Goal: Task Accomplishment & Management: Use online tool/utility

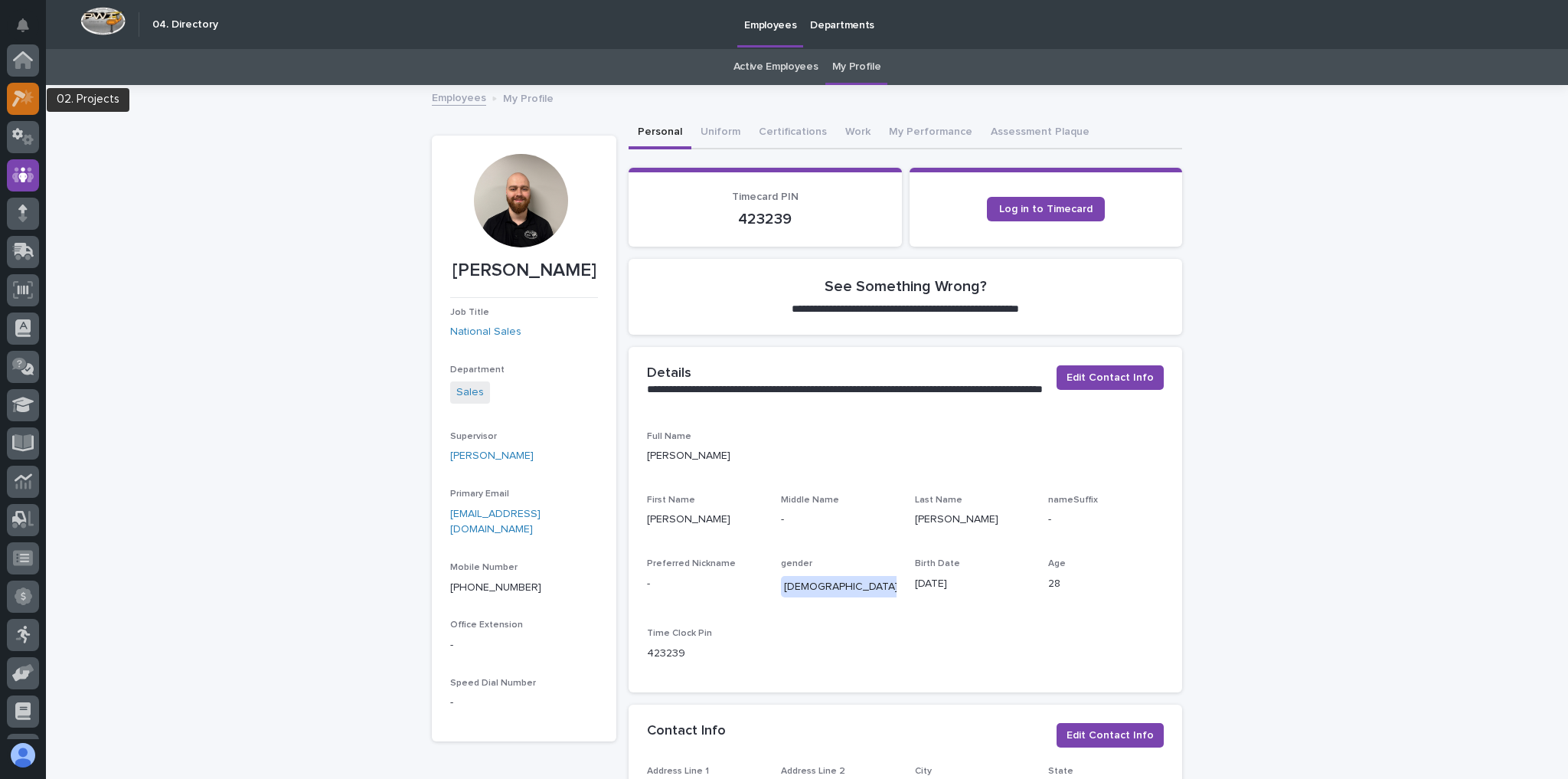
click at [18, 94] on icon at bounding box center [19, 99] width 13 height 17
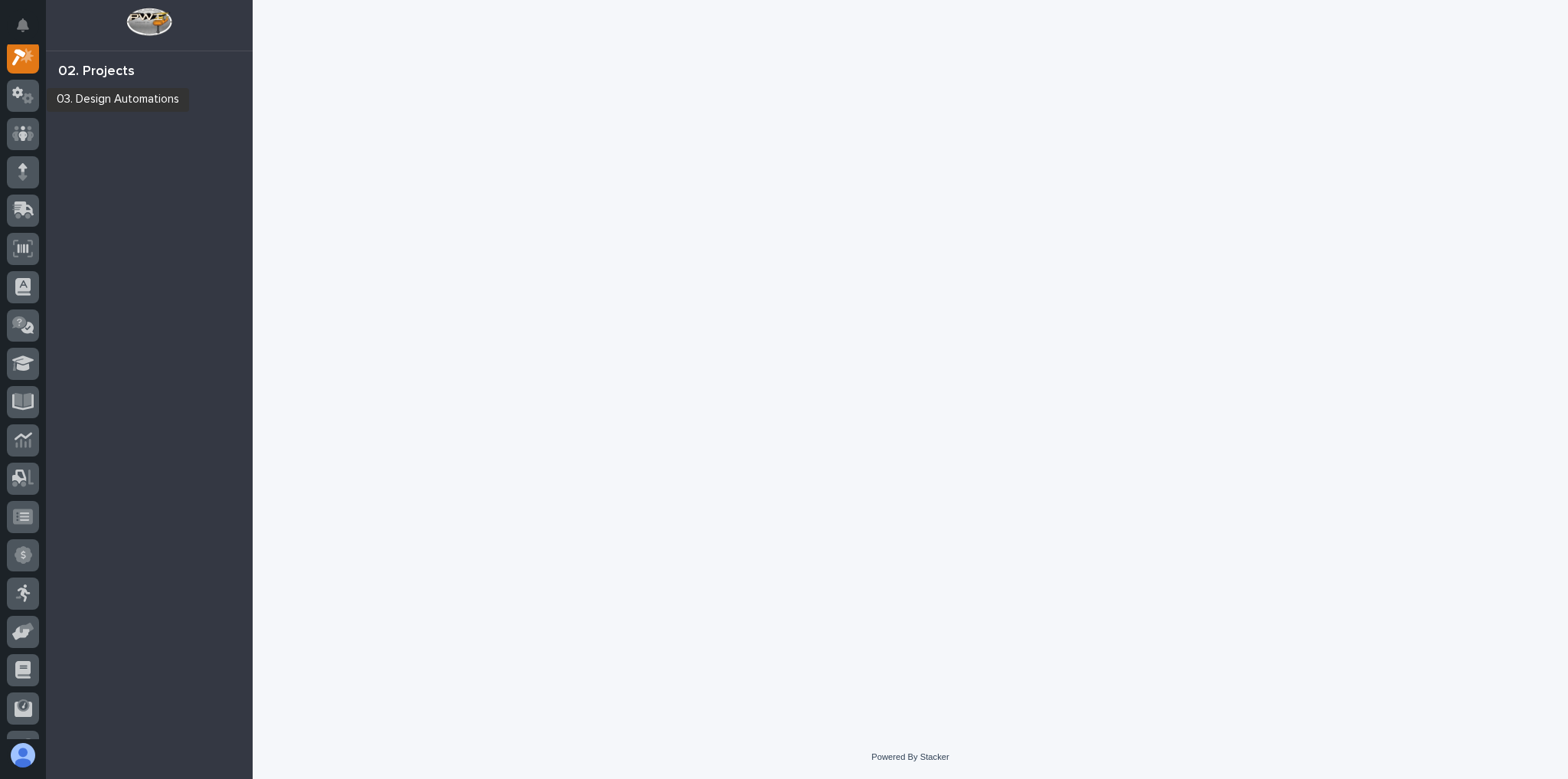
scroll to position [38, 0]
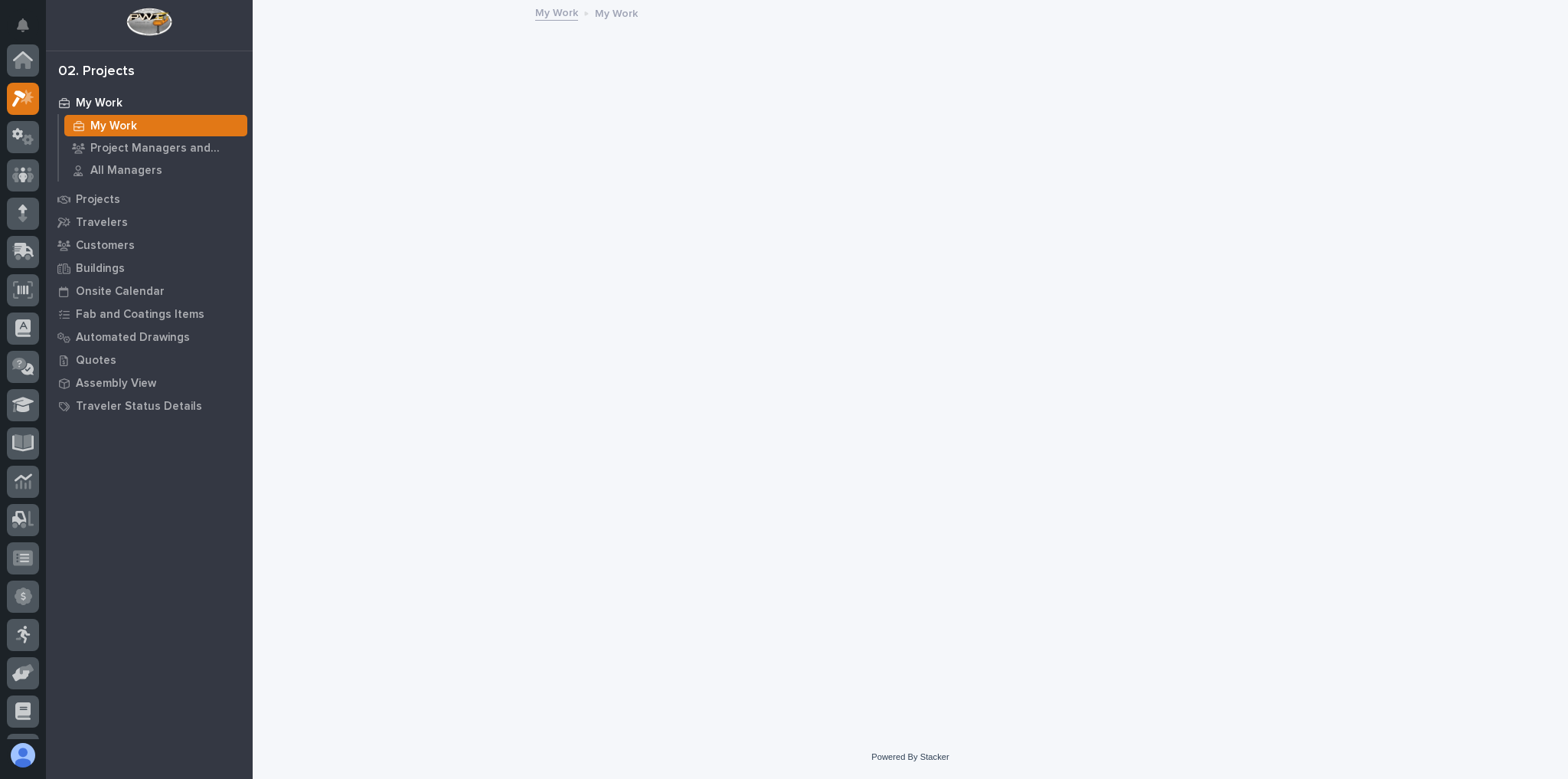
scroll to position [38, 0]
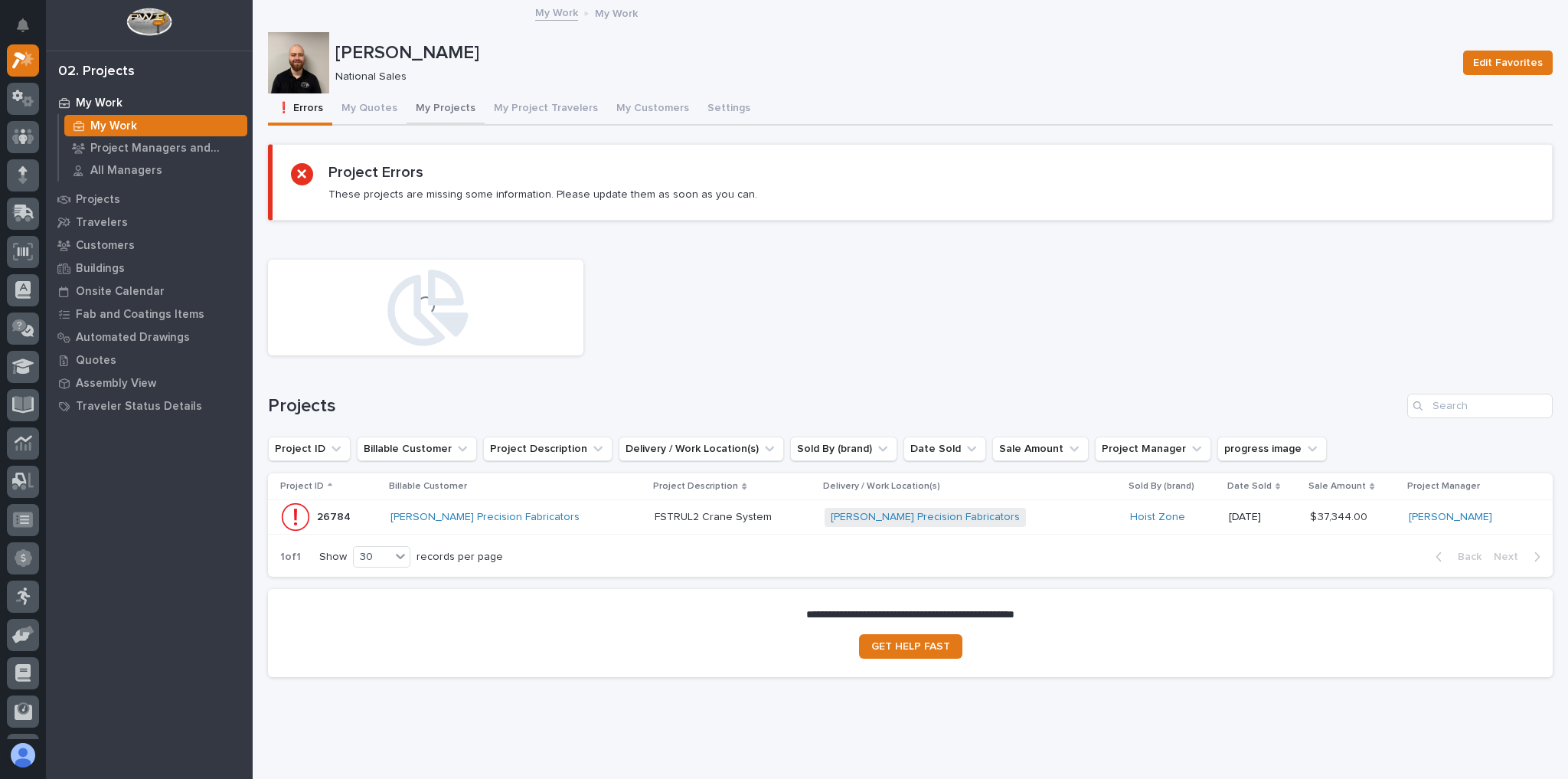
click at [441, 105] on button "My Projects" at bounding box center [445, 109] width 78 height 32
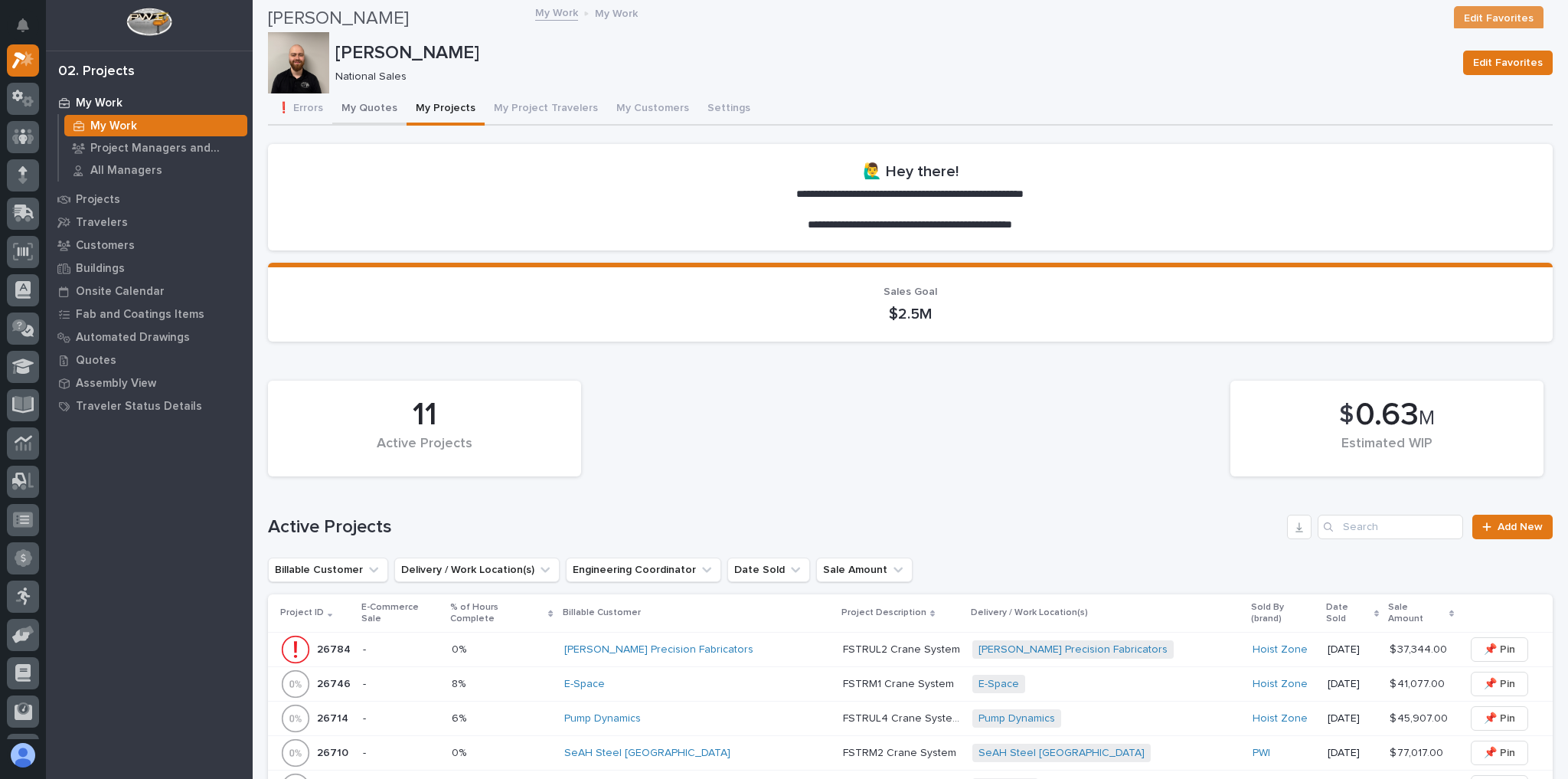
click at [383, 112] on button "My Quotes" at bounding box center [369, 109] width 74 height 32
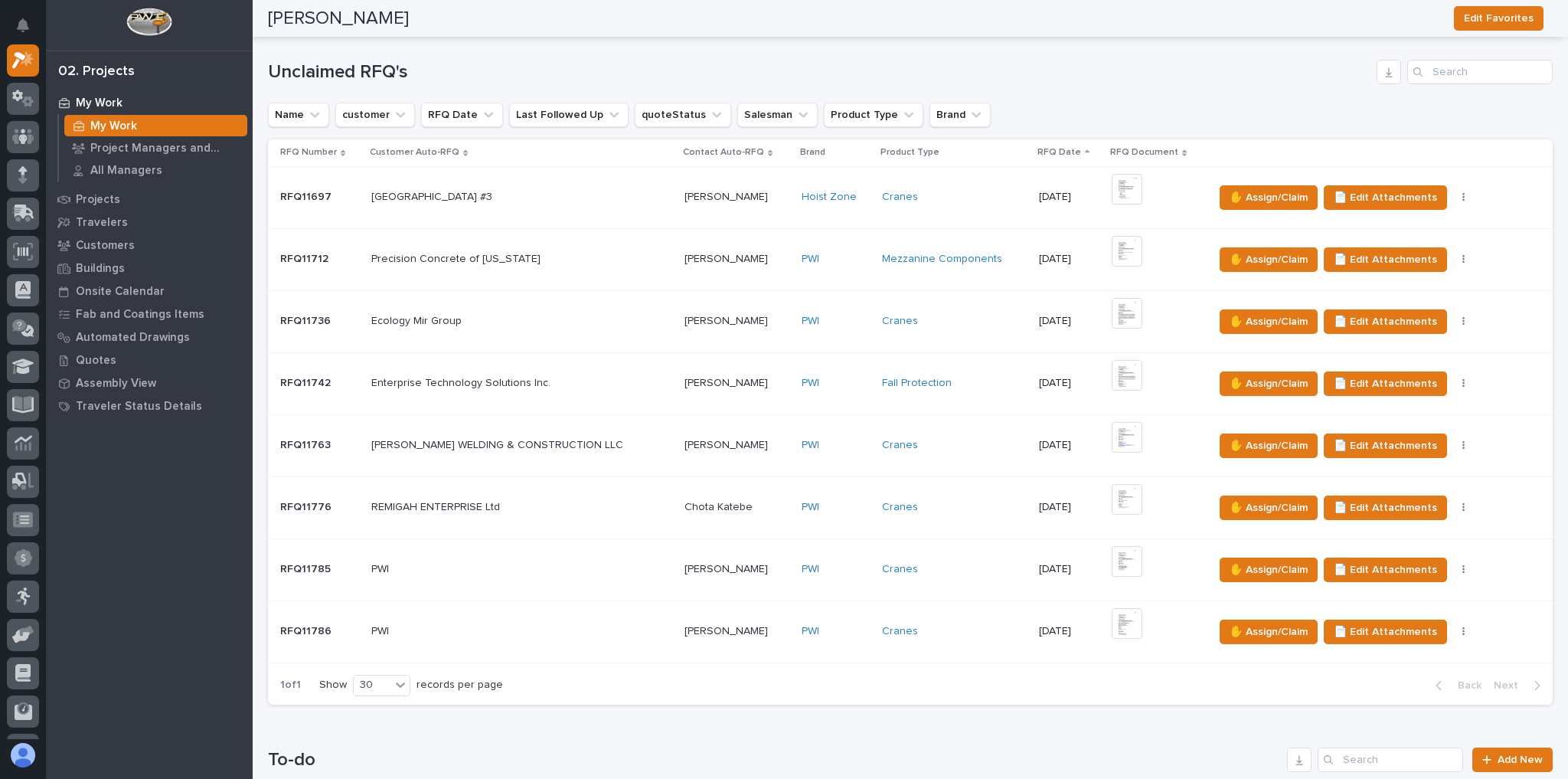
scroll to position [1348, 0]
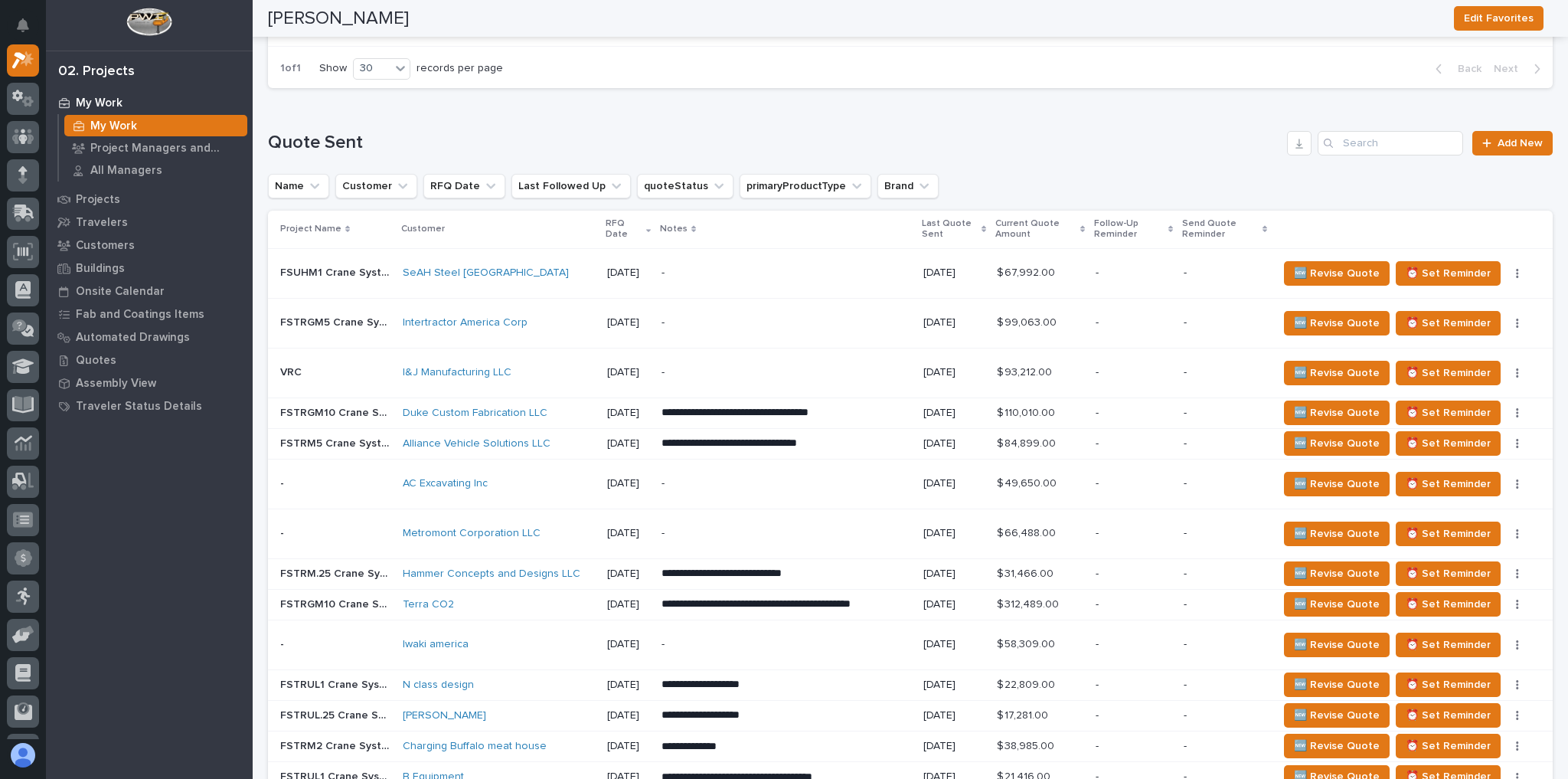
click at [894, 420] on p "**********" at bounding box center [786, 413] width 249 height 15
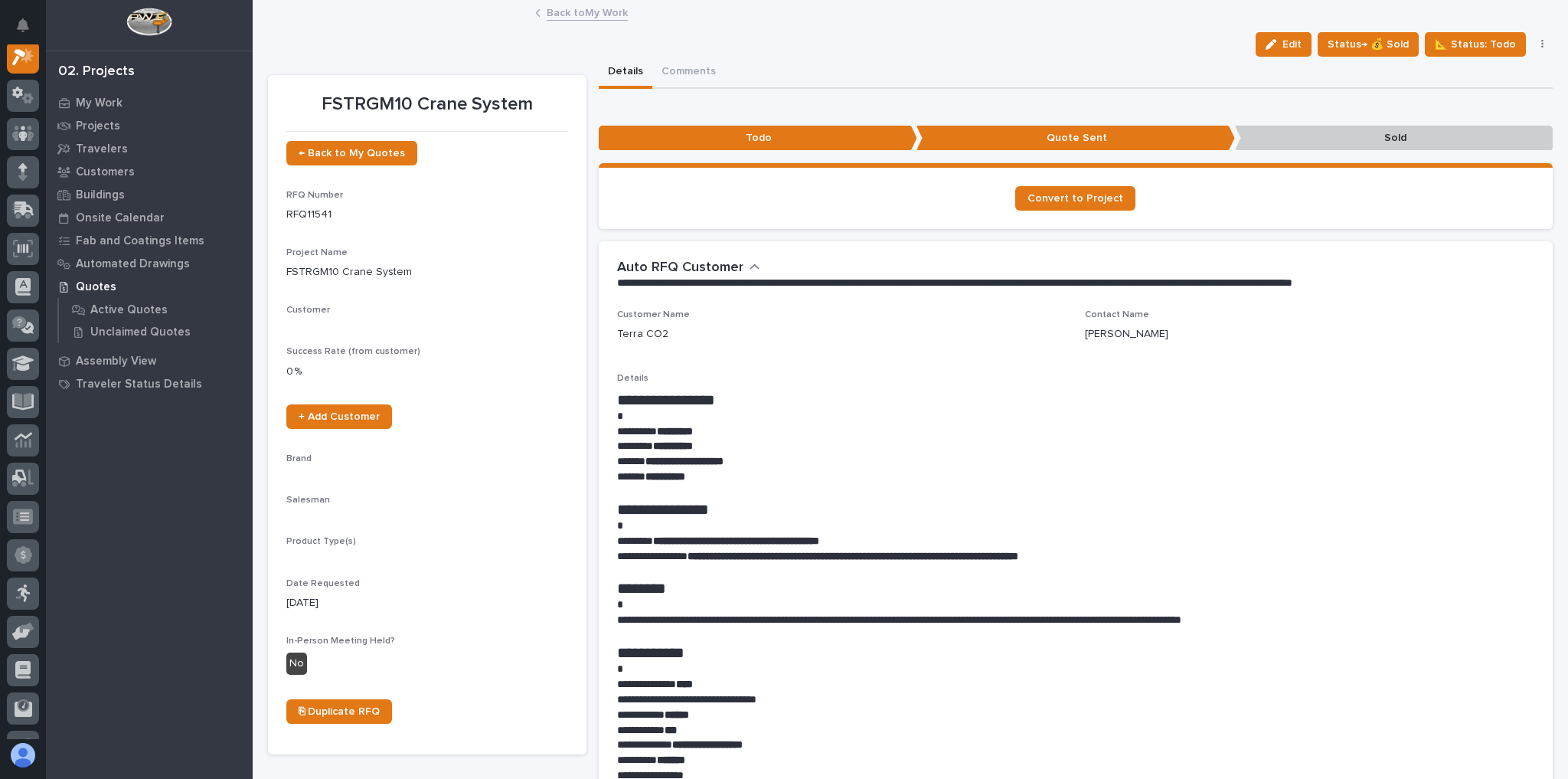
scroll to position [38, 0]
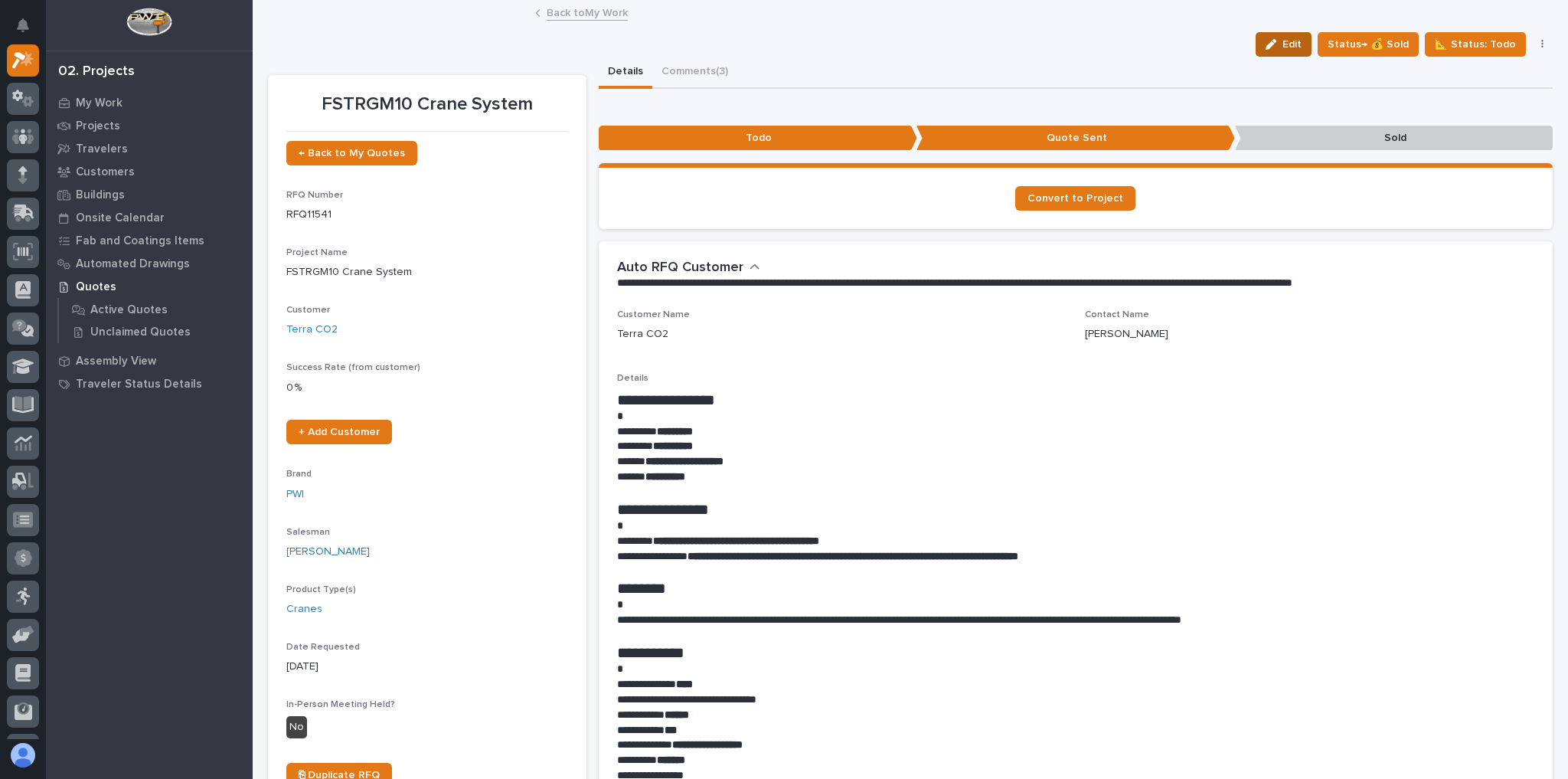
click at [1289, 48] on span "Edit" at bounding box center [1291, 44] width 19 height 13
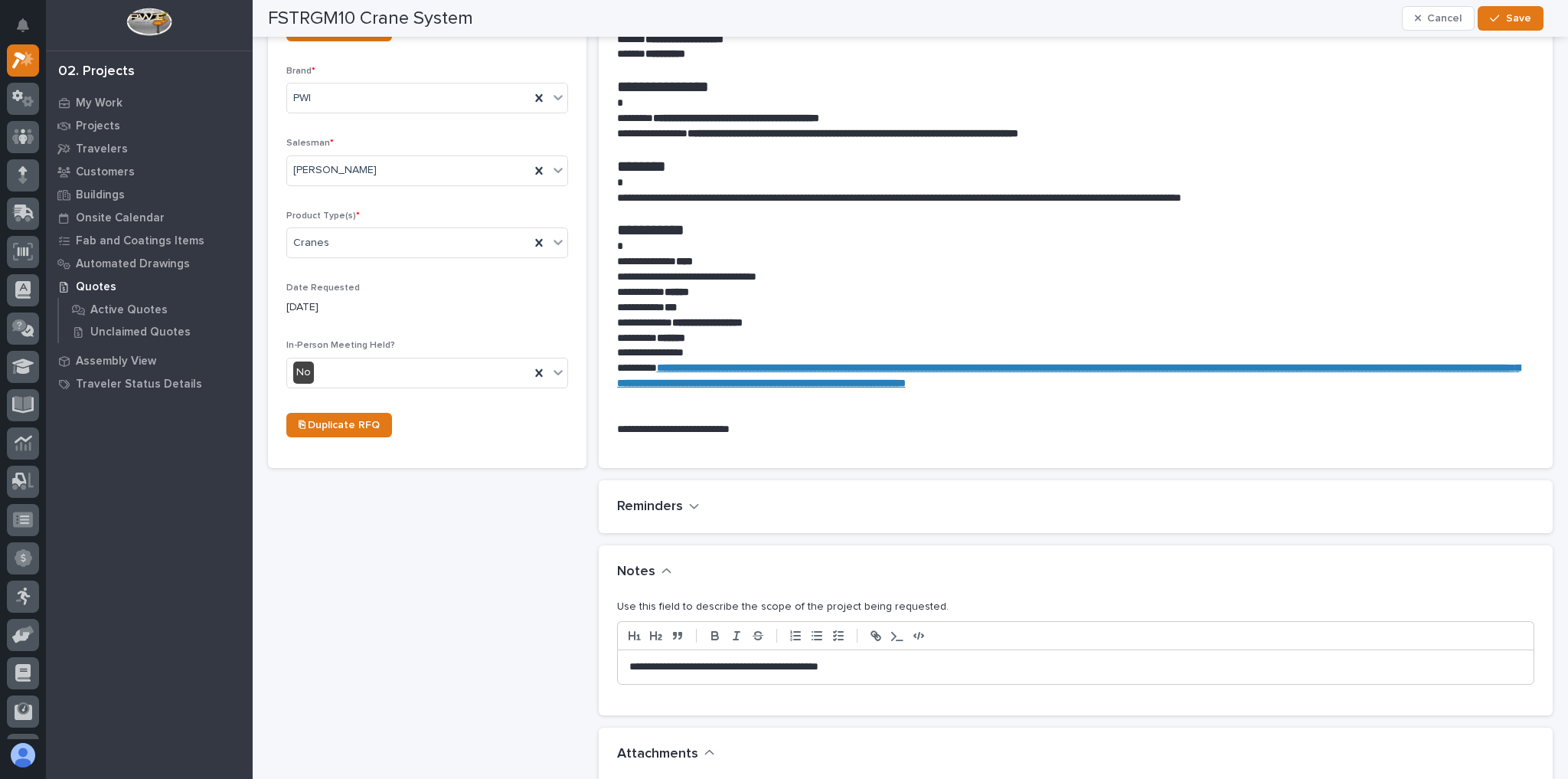
scroll to position [552, 0]
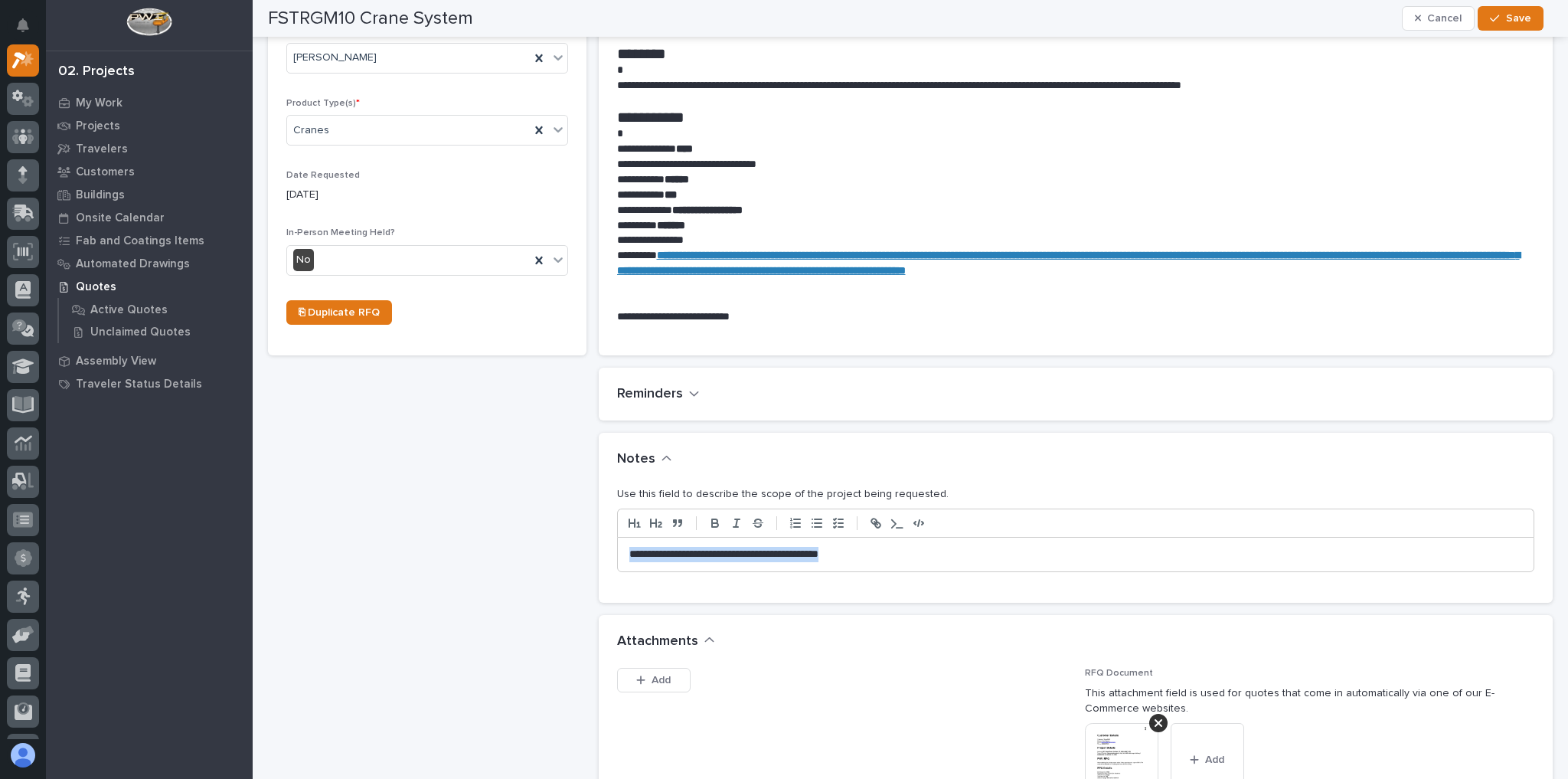
drag, startPoint x: 888, startPoint y: 555, endPoint x: 582, endPoint y: 533, distance: 306.8
click at [579, 535] on div "FSTRGM10 Crane System ← Back to My Quotes RFQ Number RFQ11541 Project Name * FS…" at bounding box center [910, 431] width 1285 height 1852
click at [1494, 13] on icon "button" at bounding box center [1495, 18] width 10 height 10
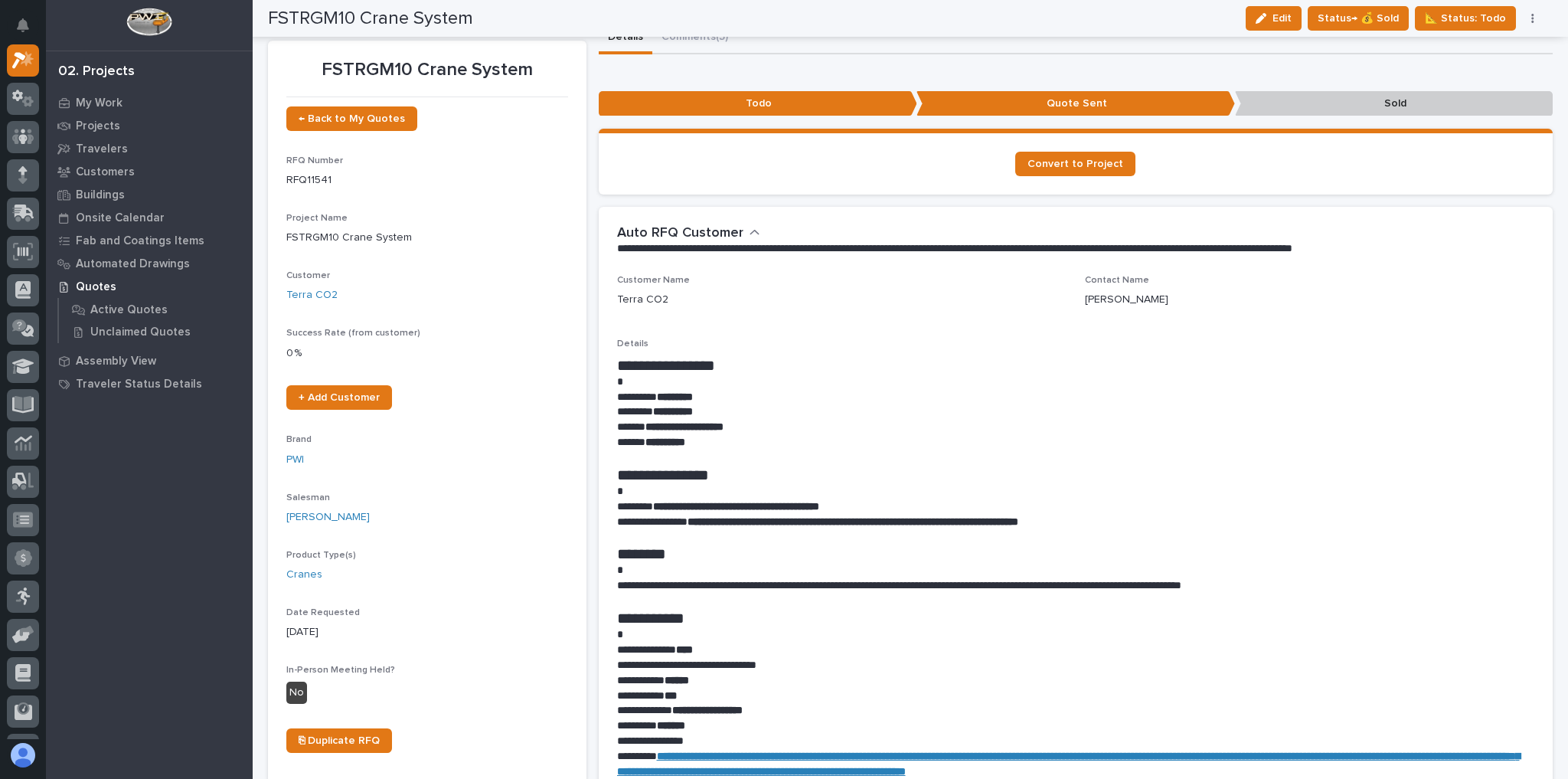
scroll to position [0, 0]
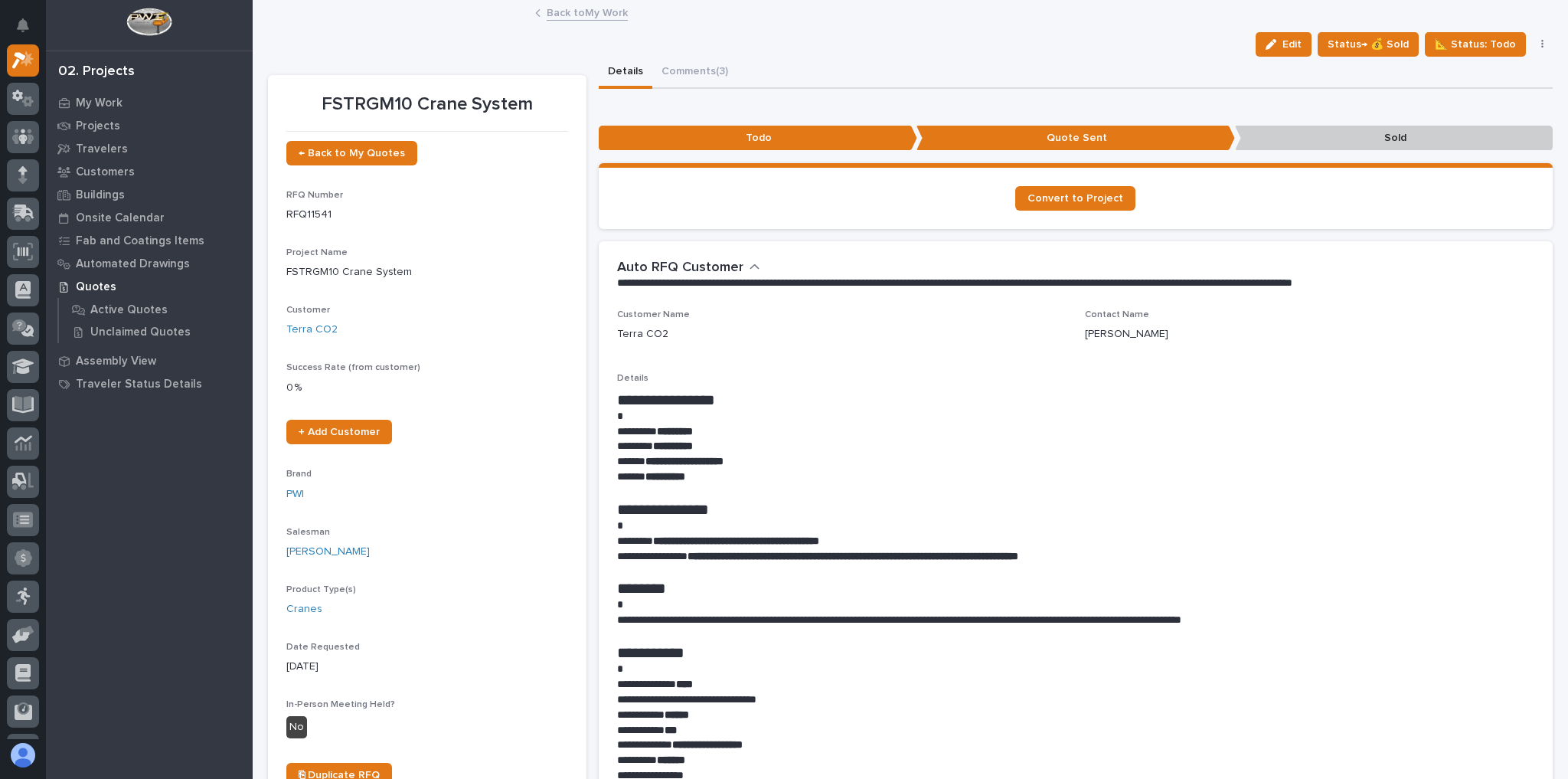
click at [610, 11] on link "Back to My Work" at bounding box center [587, 11] width 81 height 18
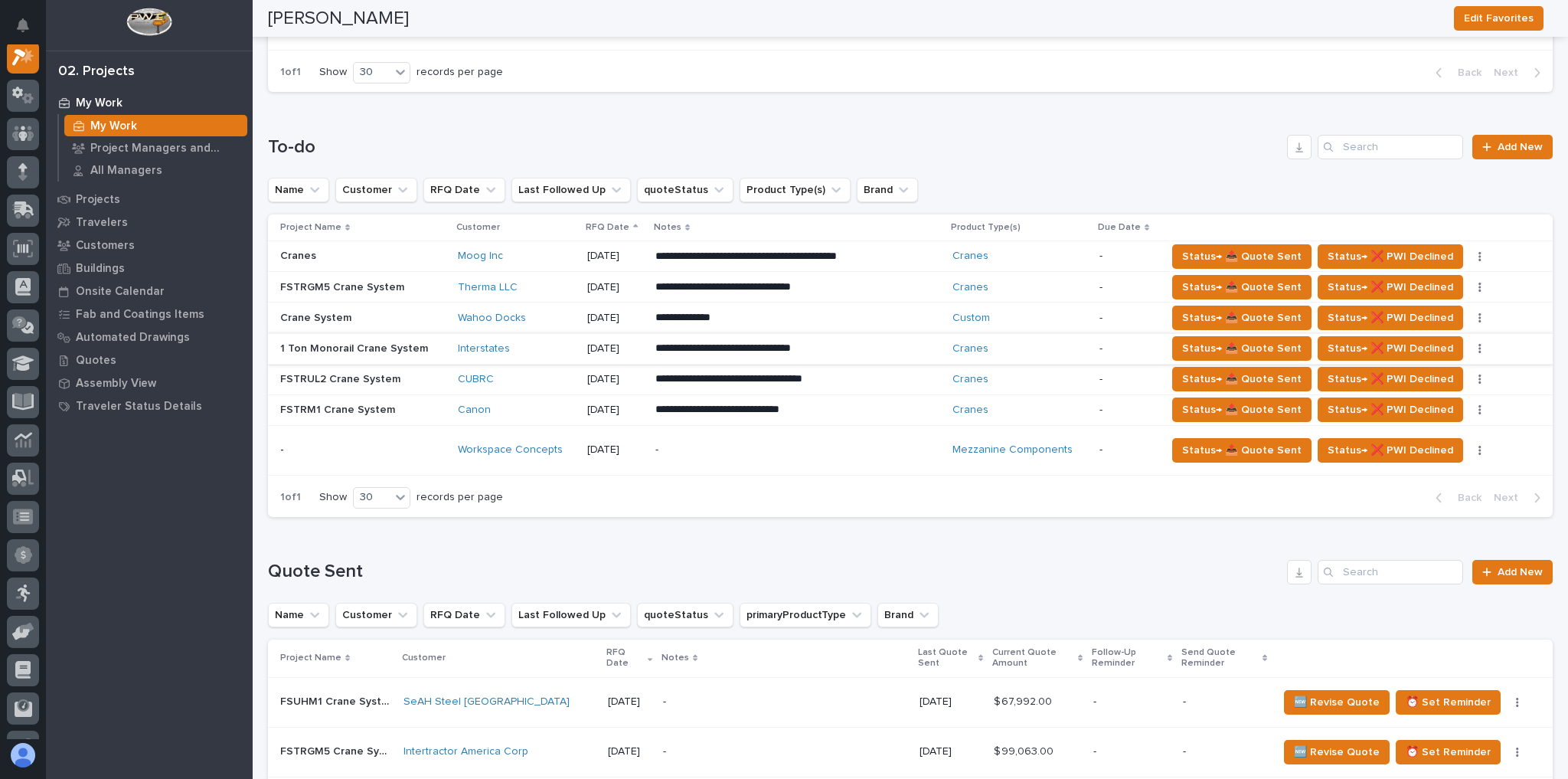
scroll to position [1164, 0]
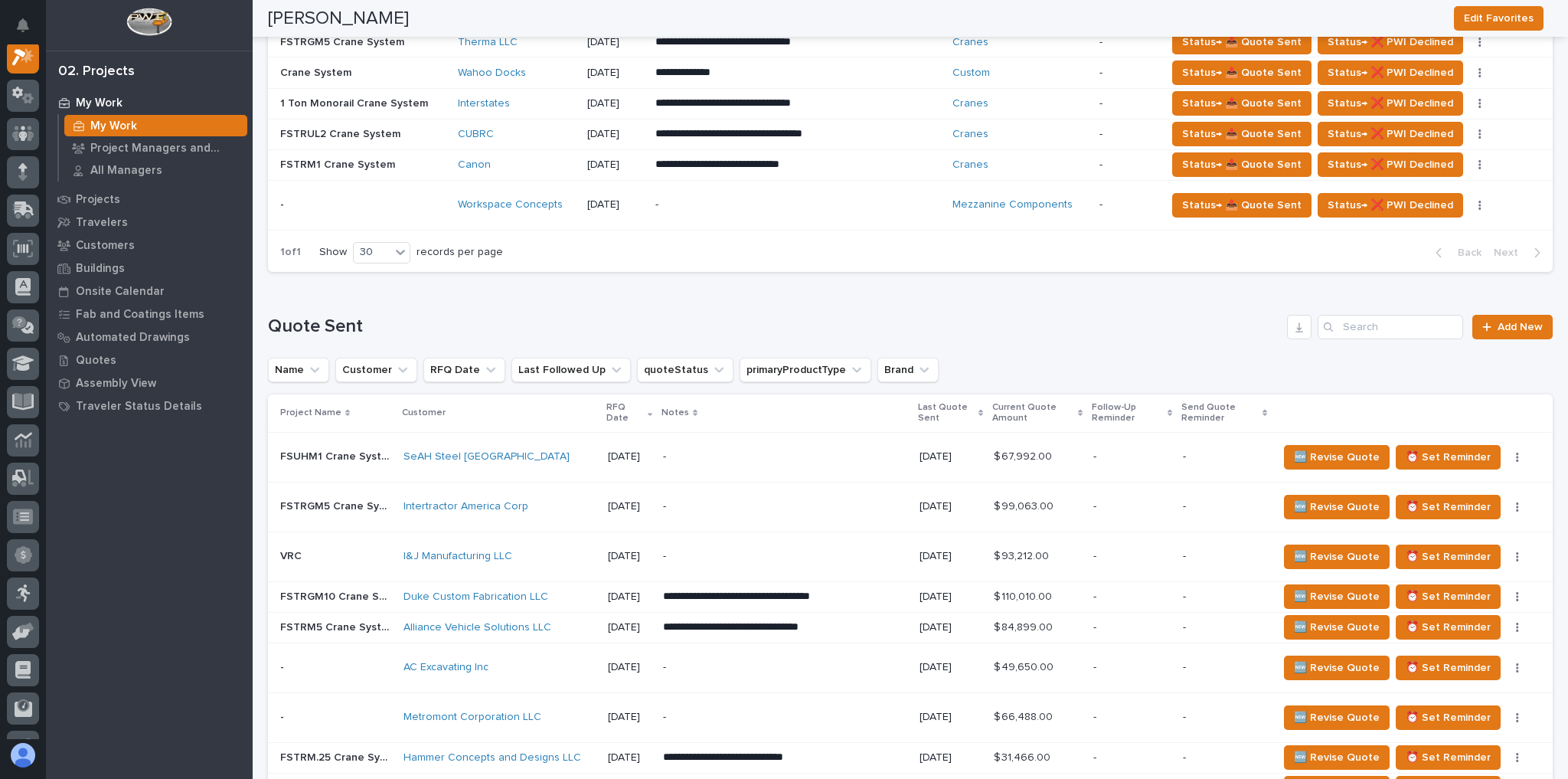
click at [565, 161] on div "Canon" at bounding box center [515, 166] width 117 height 13
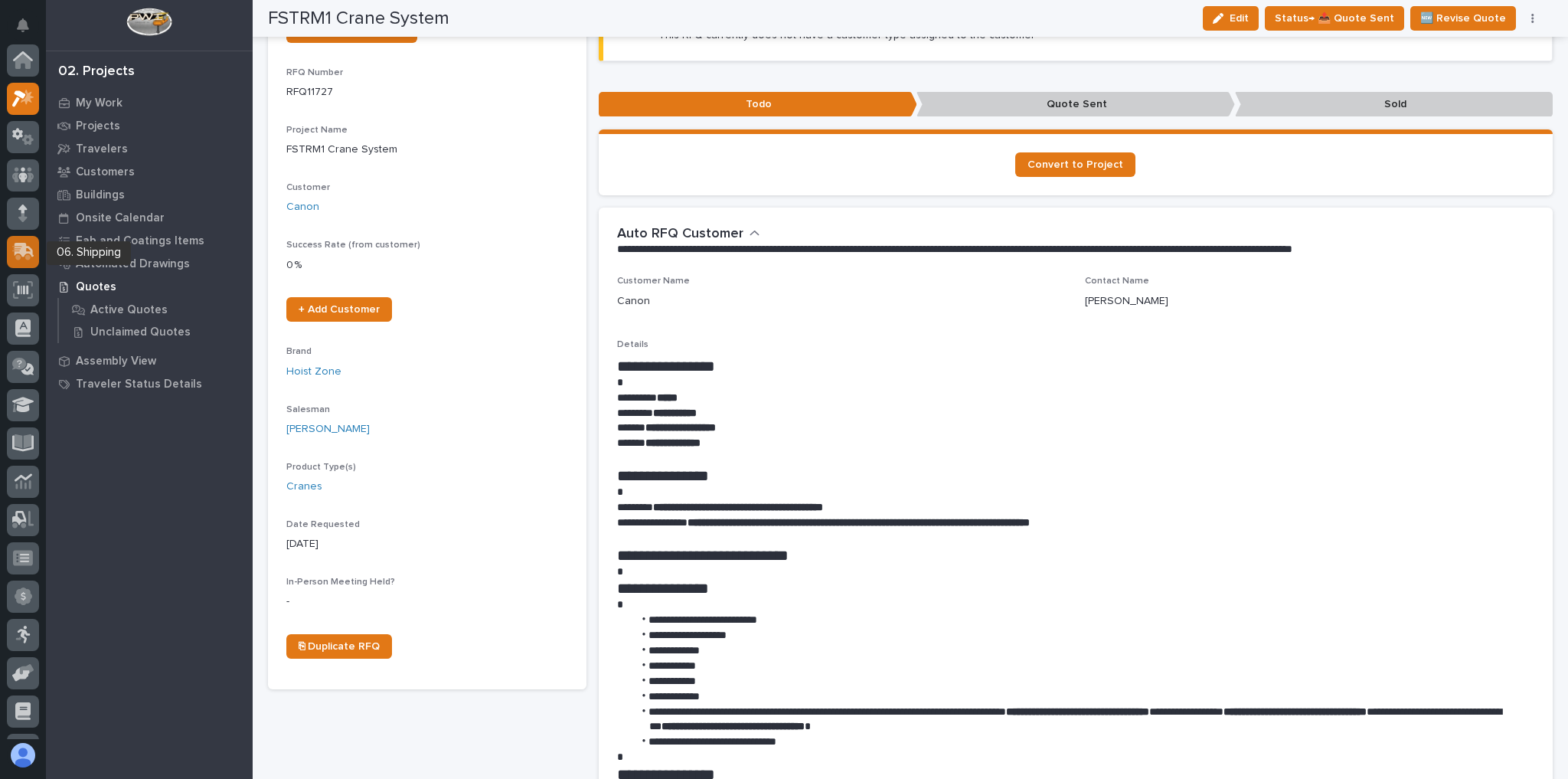
click at [22, 250] on icon at bounding box center [24, 249] width 20 height 14
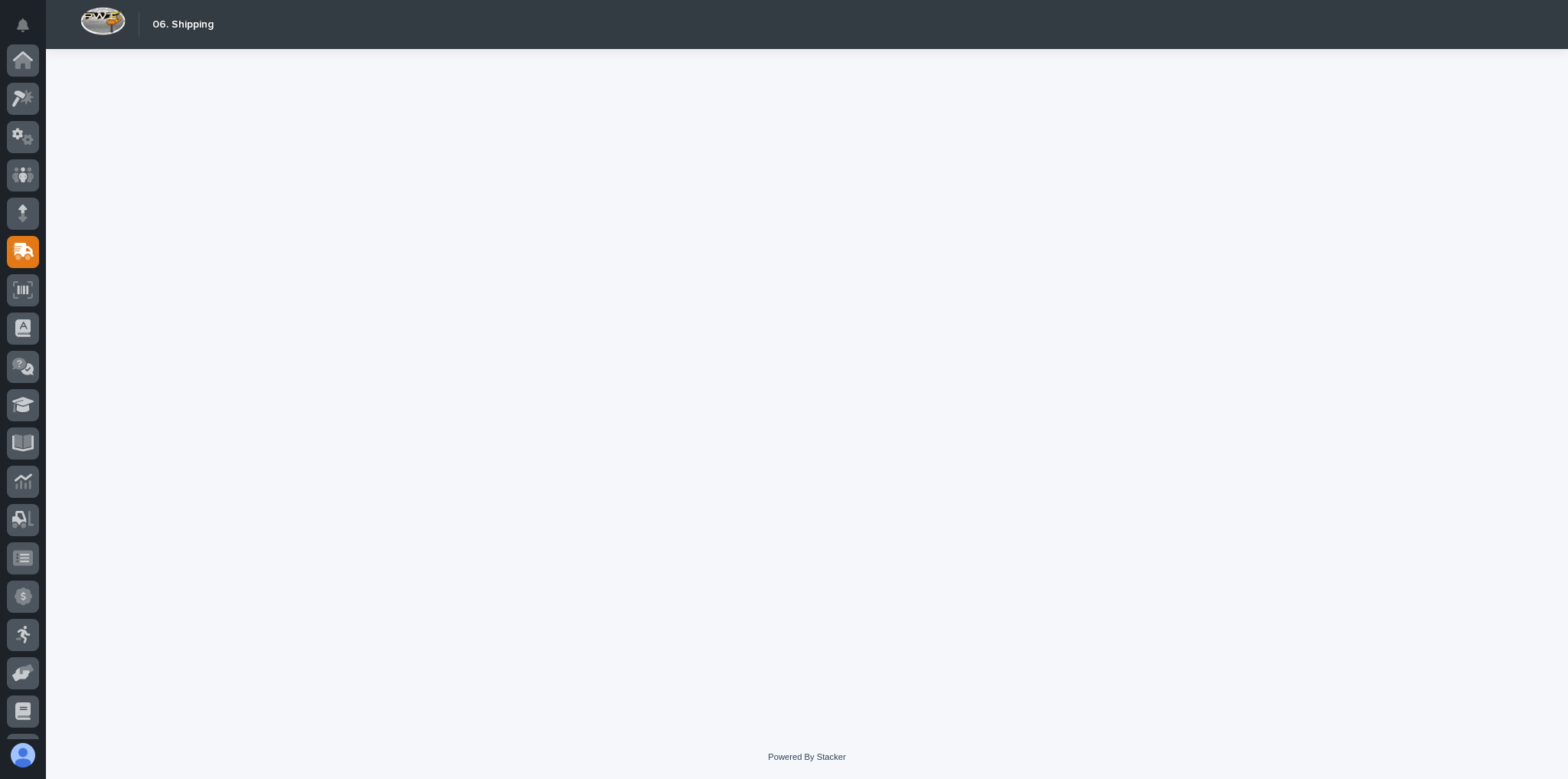
scroll to position [108, 0]
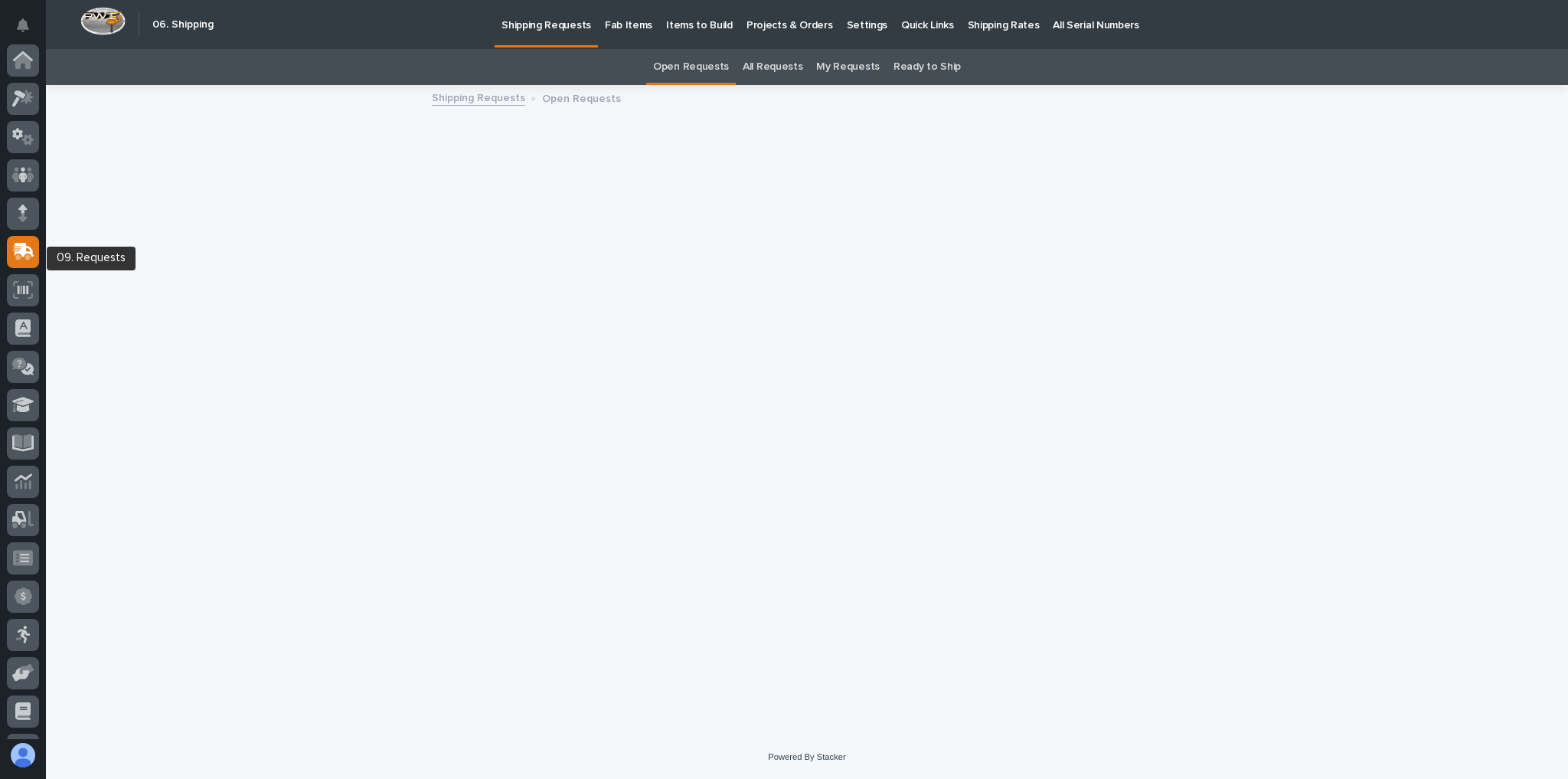
scroll to position [108, 0]
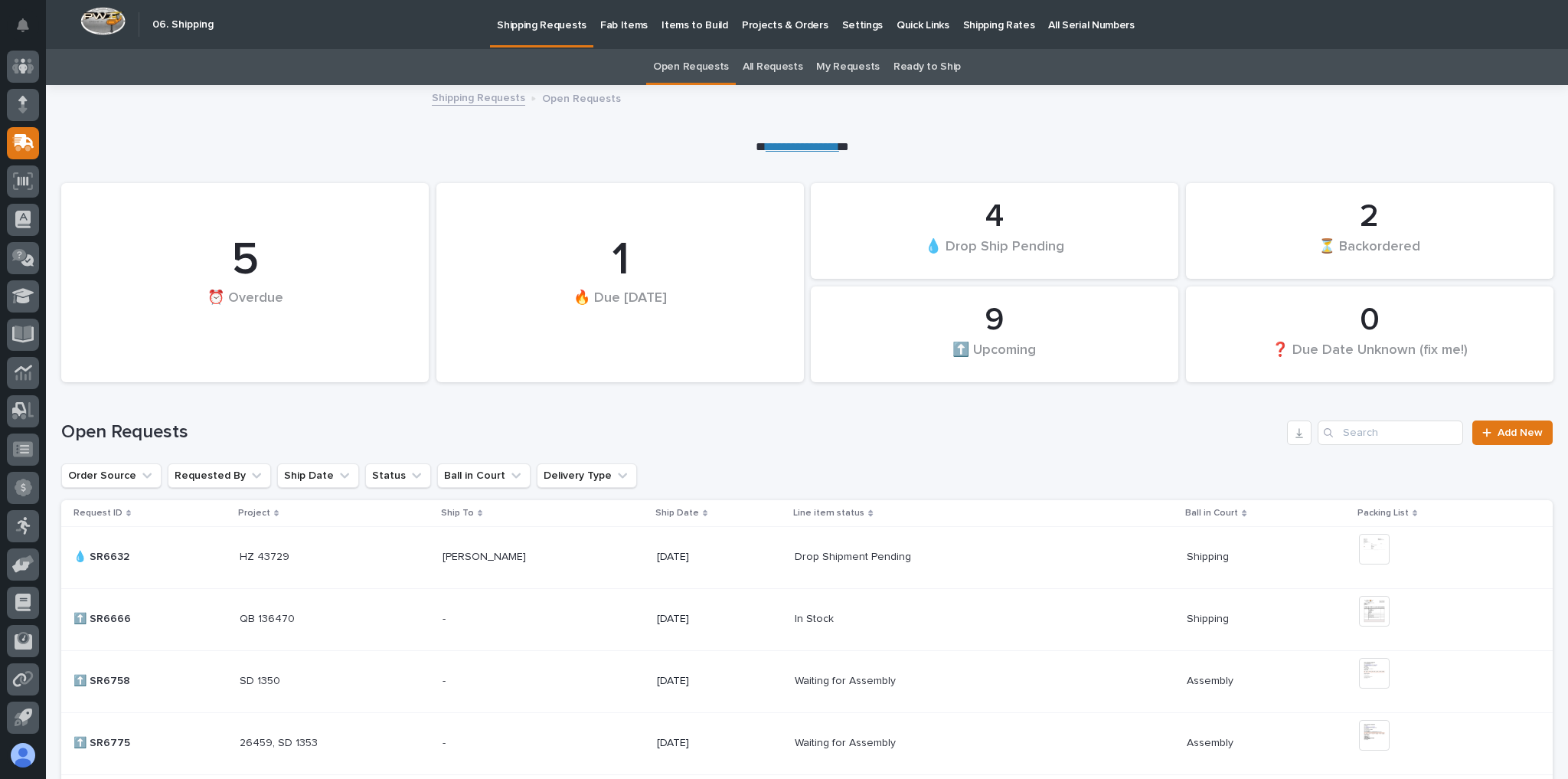
click at [963, 16] on p "Shipping Rates" at bounding box center [999, 16] width 72 height 32
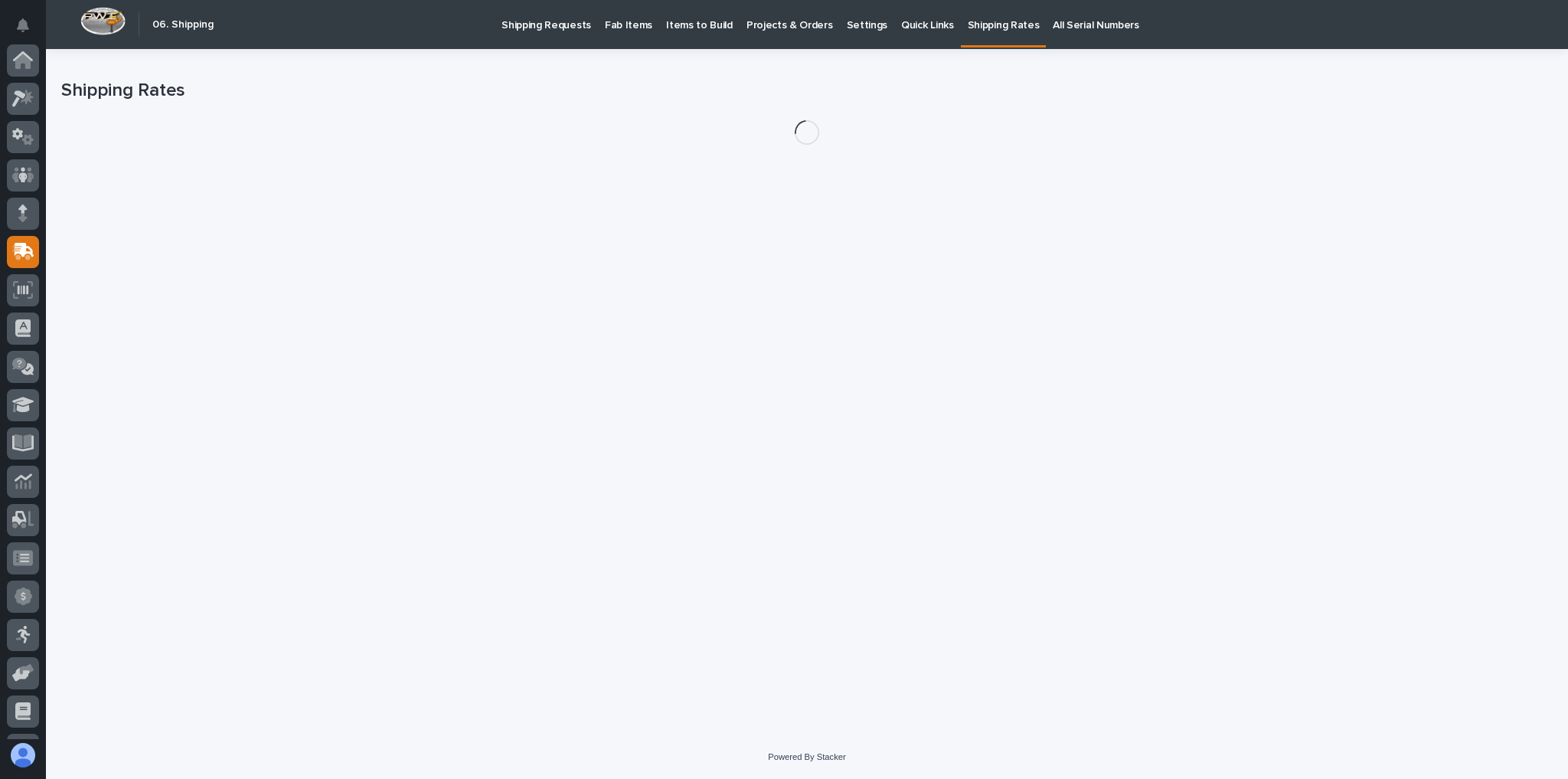
scroll to position [108, 0]
